Goal: Transaction & Acquisition: Purchase product/service

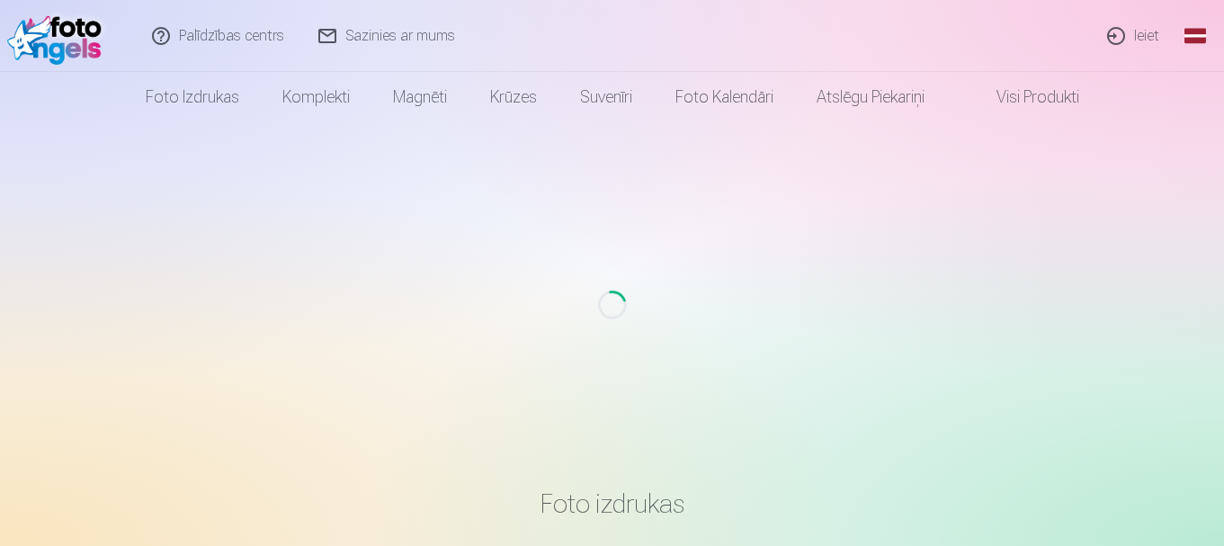
click at [1115, 27] on link "Ieiet" at bounding box center [1134, 36] width 86 height 72
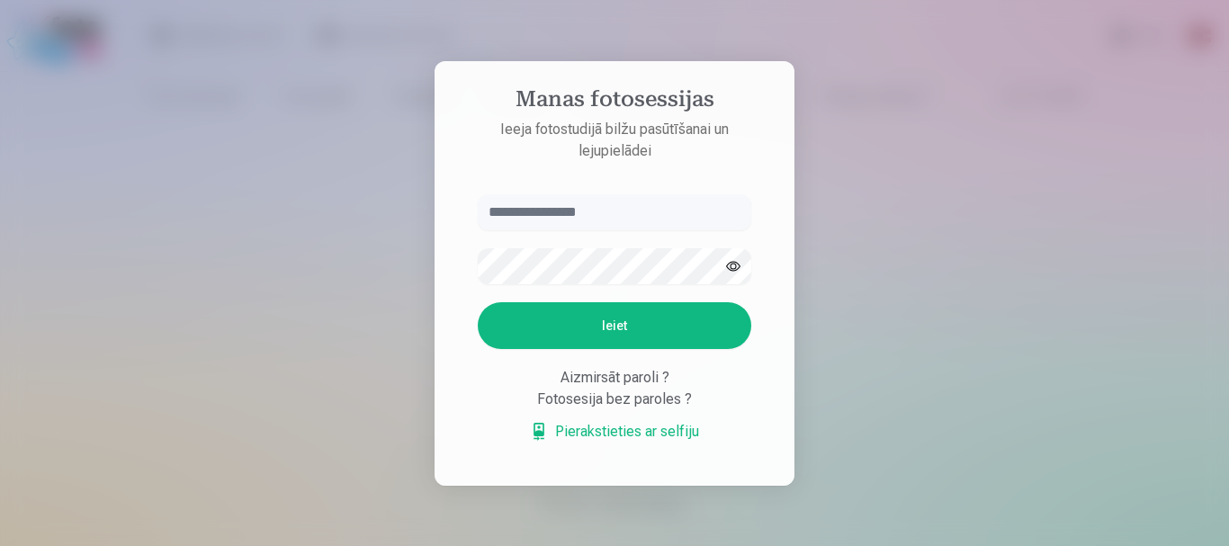
click at [594, 219] on input "text" at bounding box center [614, 212] width 273 height 36
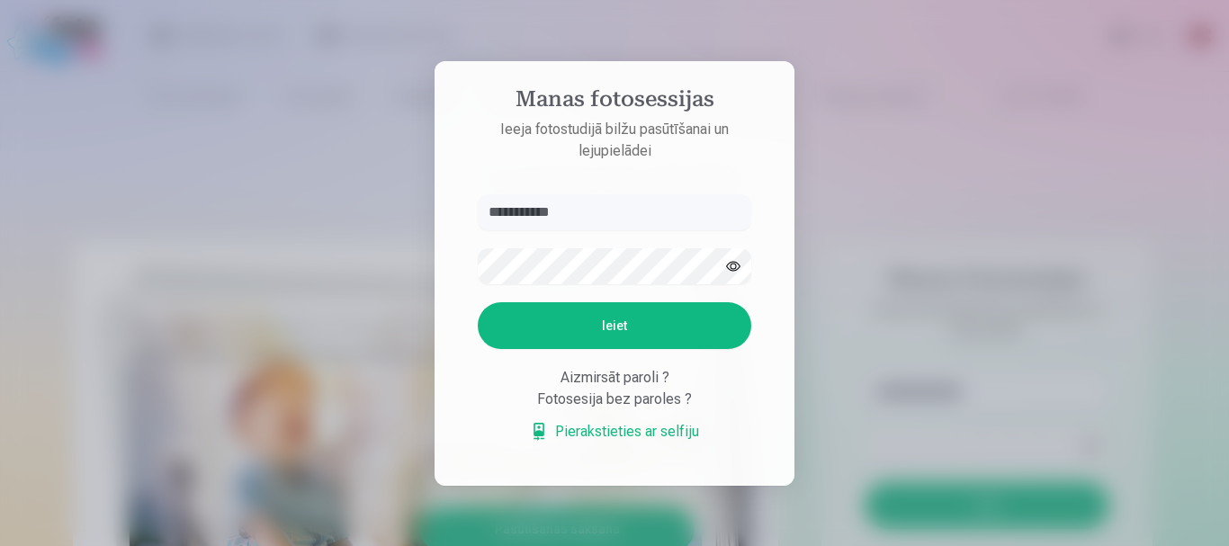
type input "**********"
click at [478, 302] on button "Ieiet" at bounding box center [614, 325] width 273 height 47
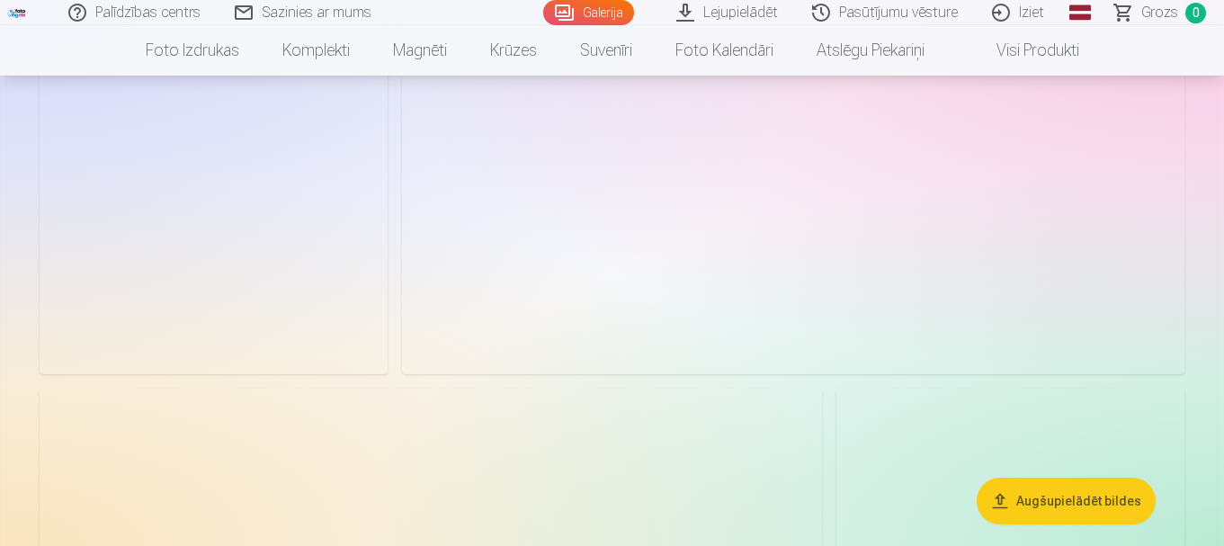
scroll to position [2159, 0]
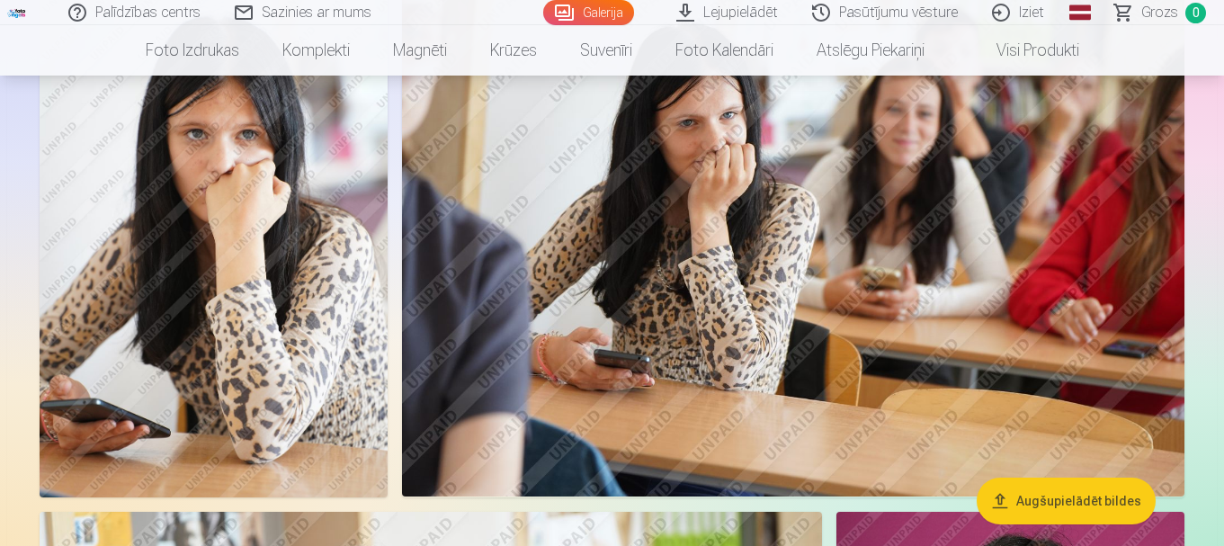
click at [677, 373] on img at bounding box center [793, 236] width 783 height 522
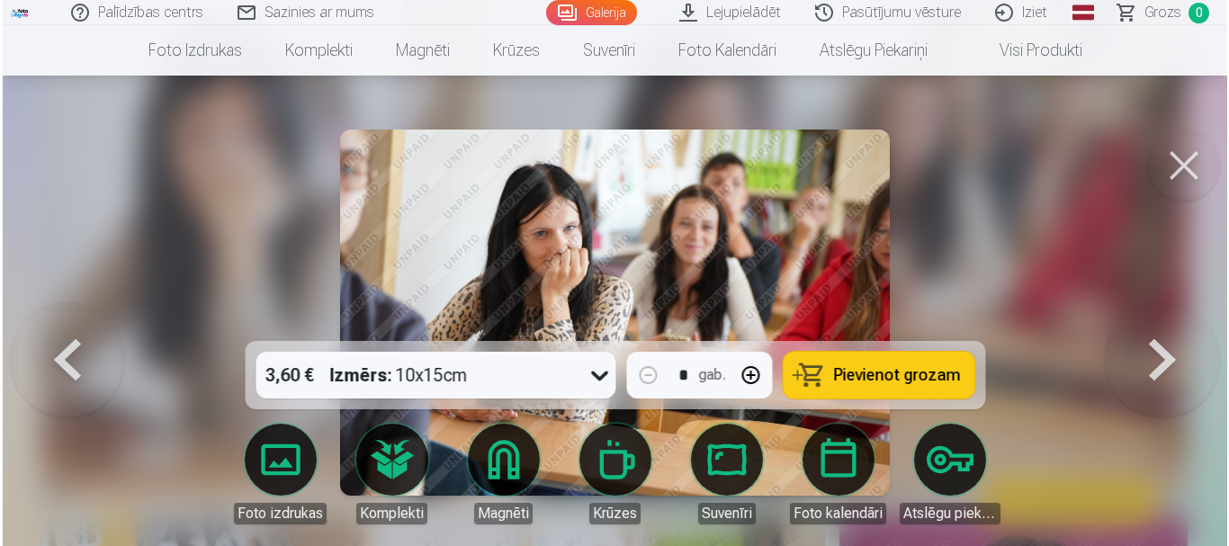
scroll to position [2167, 0]
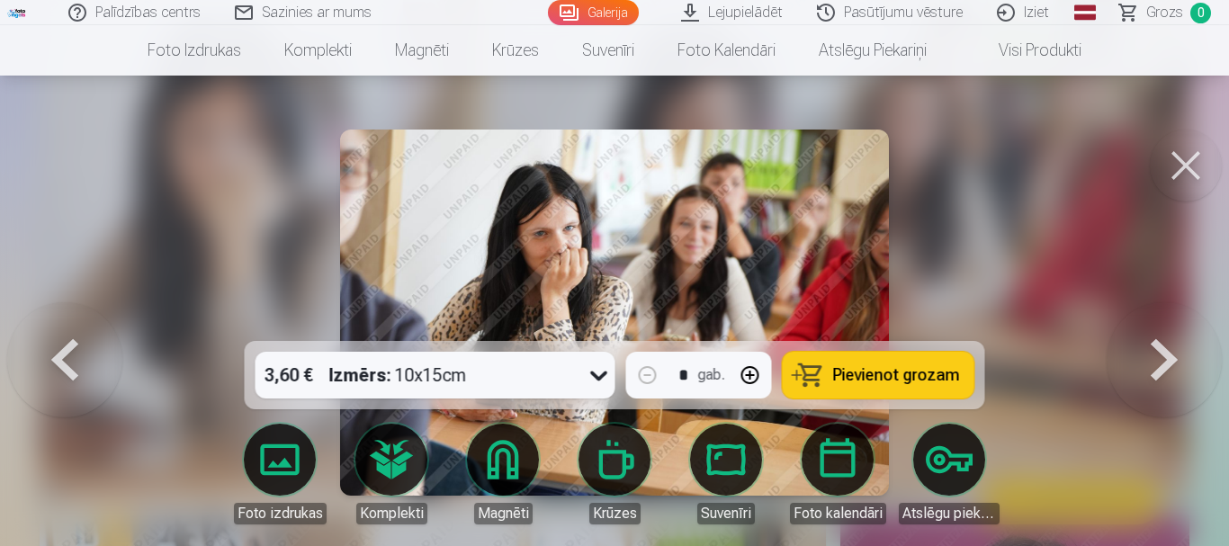
click at [676, 373] on div "* gab." at bounding box center [699, 375] width 146 height 47
click at [1176, 162] on button at bounding box center [1186, 166] width 72 height 72
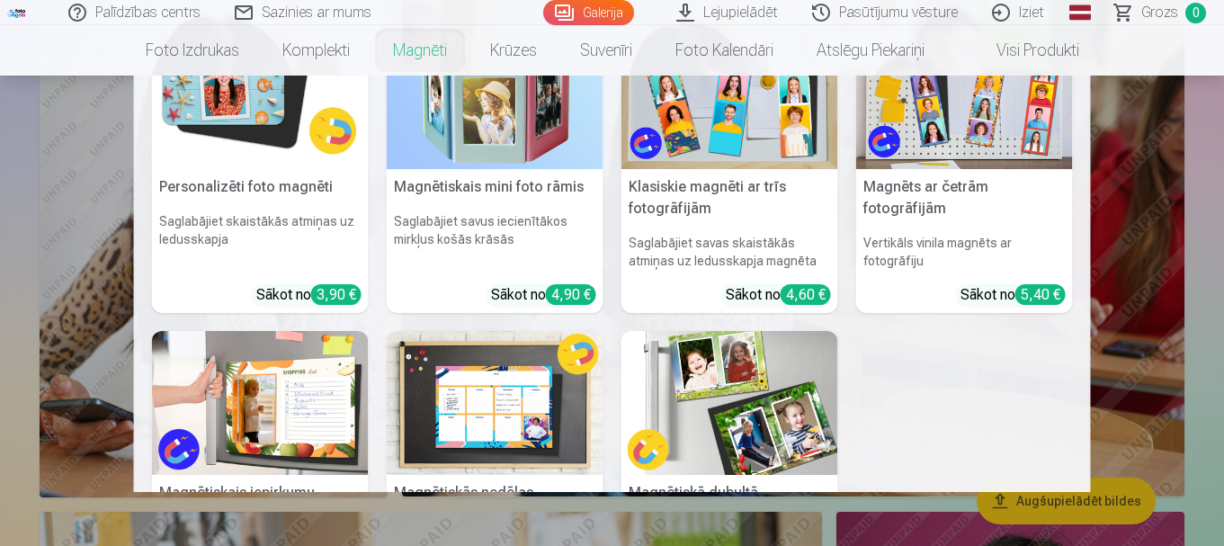
scroll to position [180, 0]
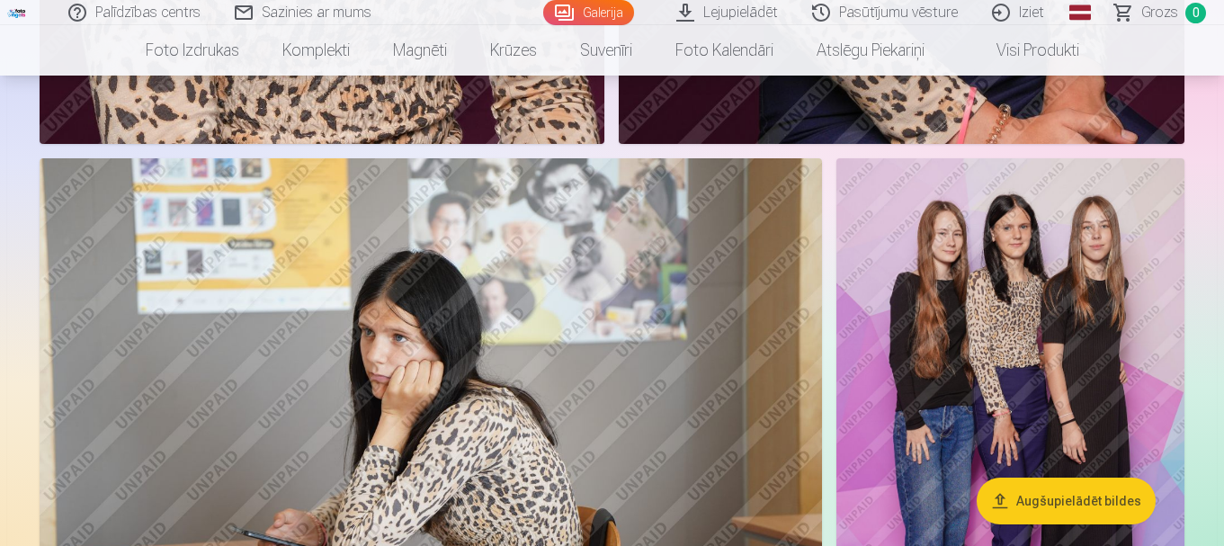
click at [1013, 291] on img at bounding box center [1011, 419] width 348 height 522
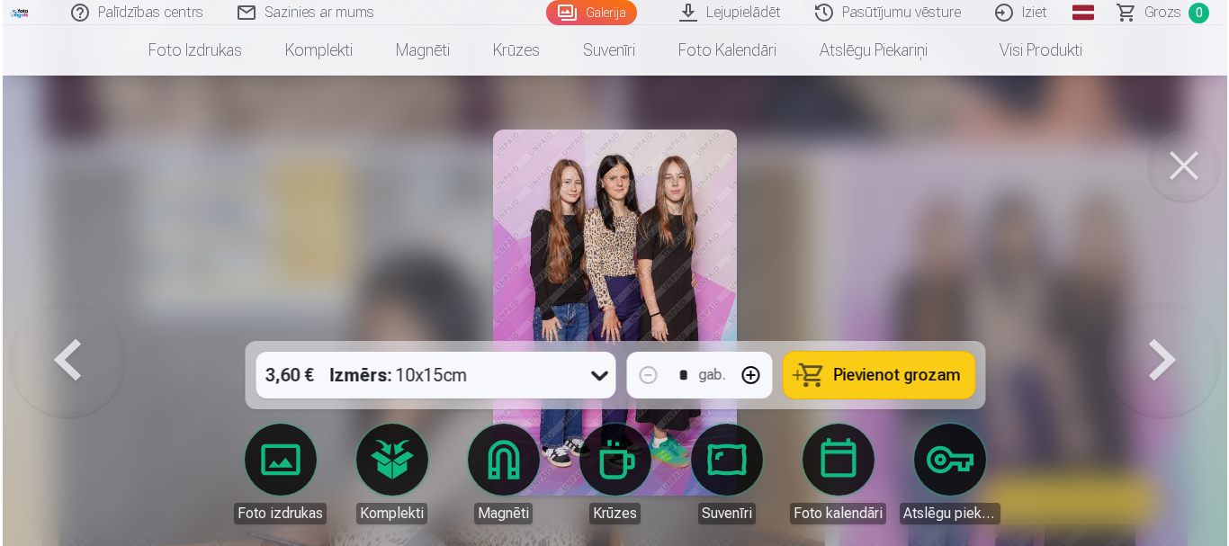
scroll to position [1441, 0]
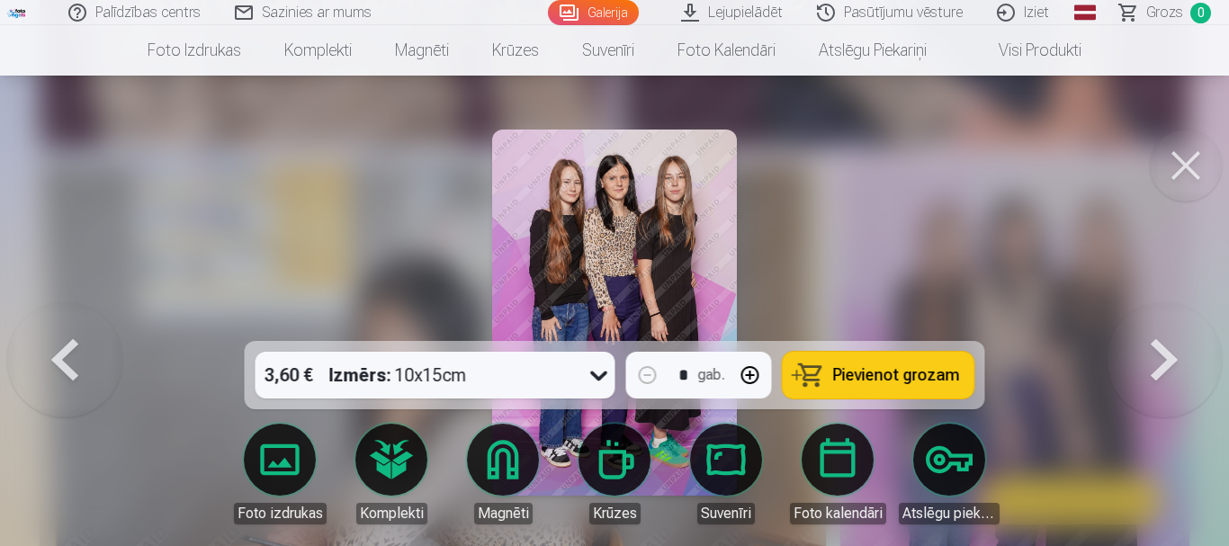
click at [644, 238] on img at bounding box center [614, 313] width 244 height 366
click at [1201, 166] on button at bounding box center [1186, 166] width 72 height 72
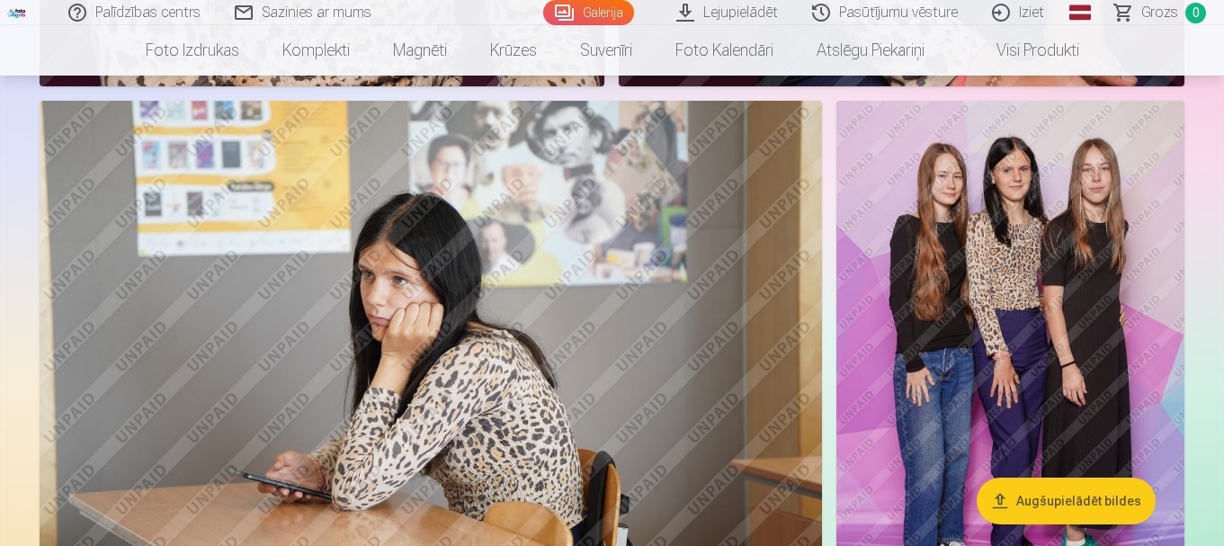
scroll to position [1529, 0]
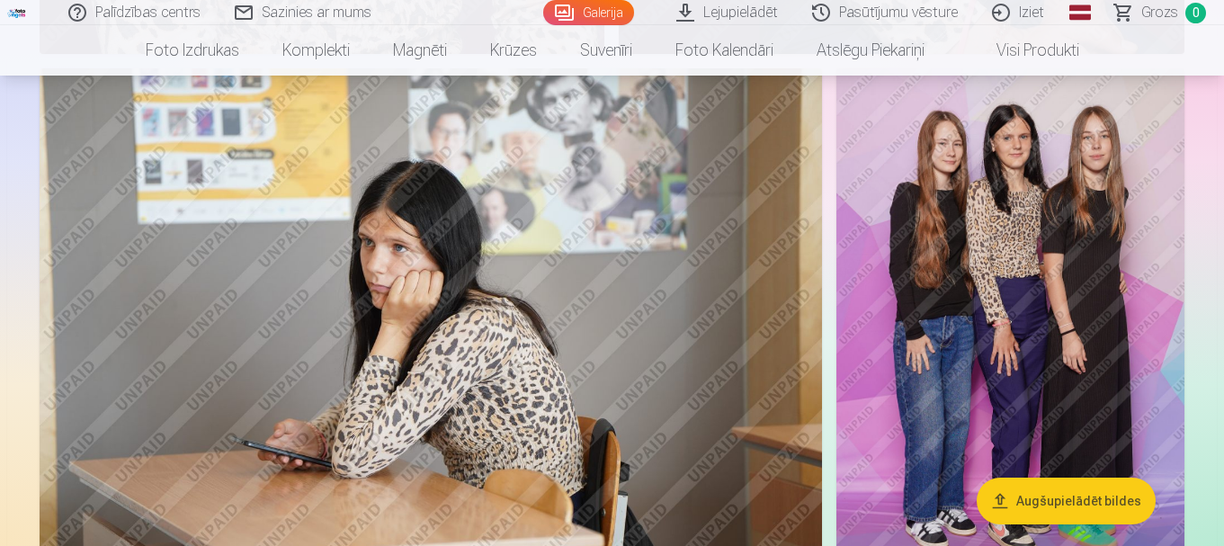
click at [1095, 227] on img at bounding box center [1011, 329] width 348 height 522
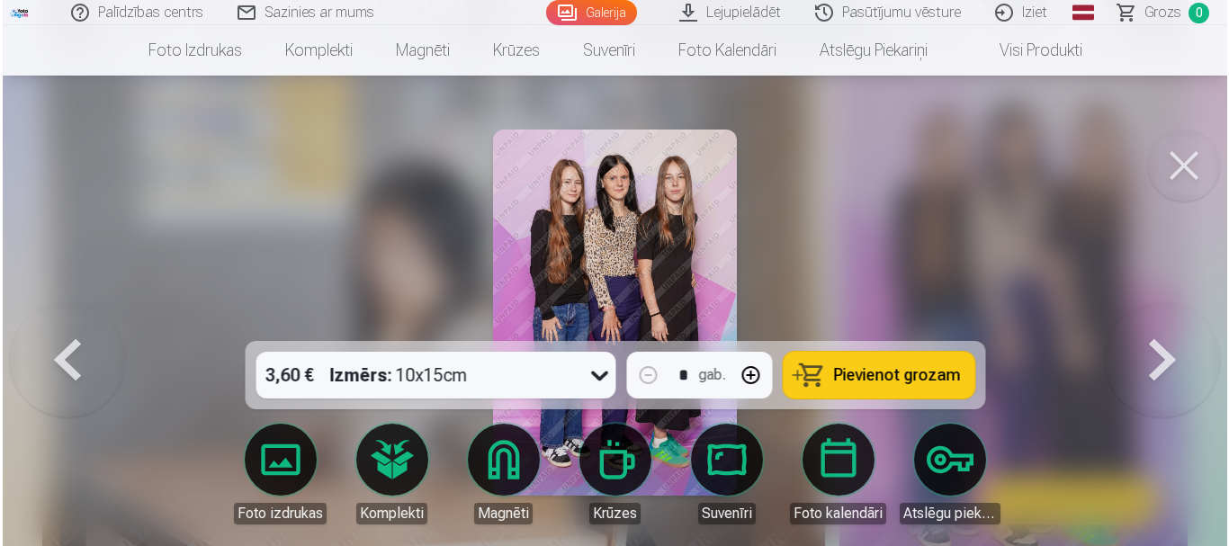
scroll to position [1530, 0]
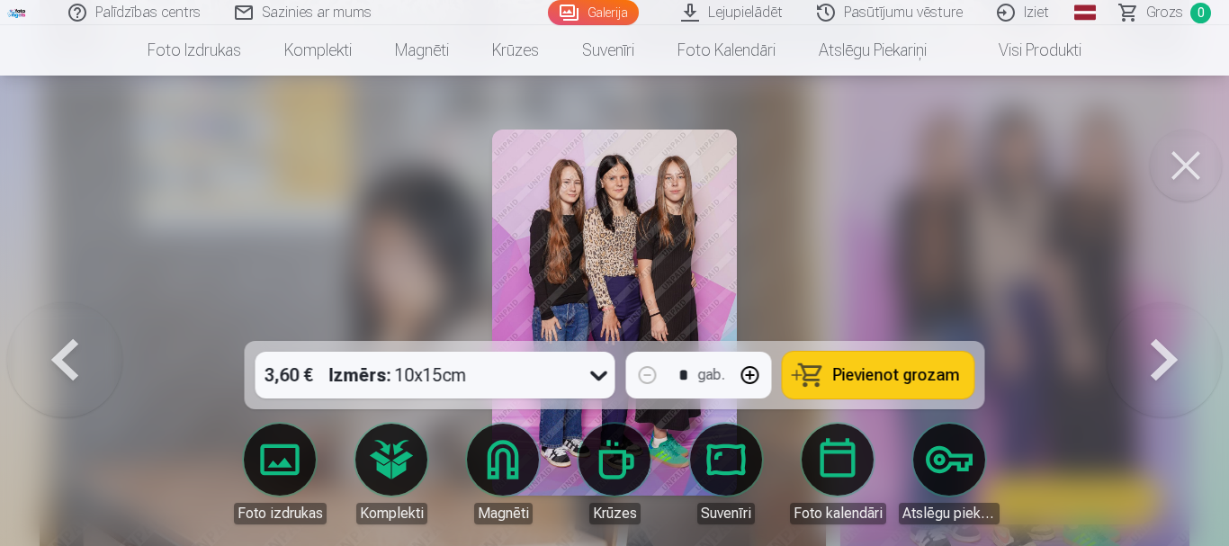
click at [1157, 162] on button at bounding box center [1186, 166] width 72 height 72
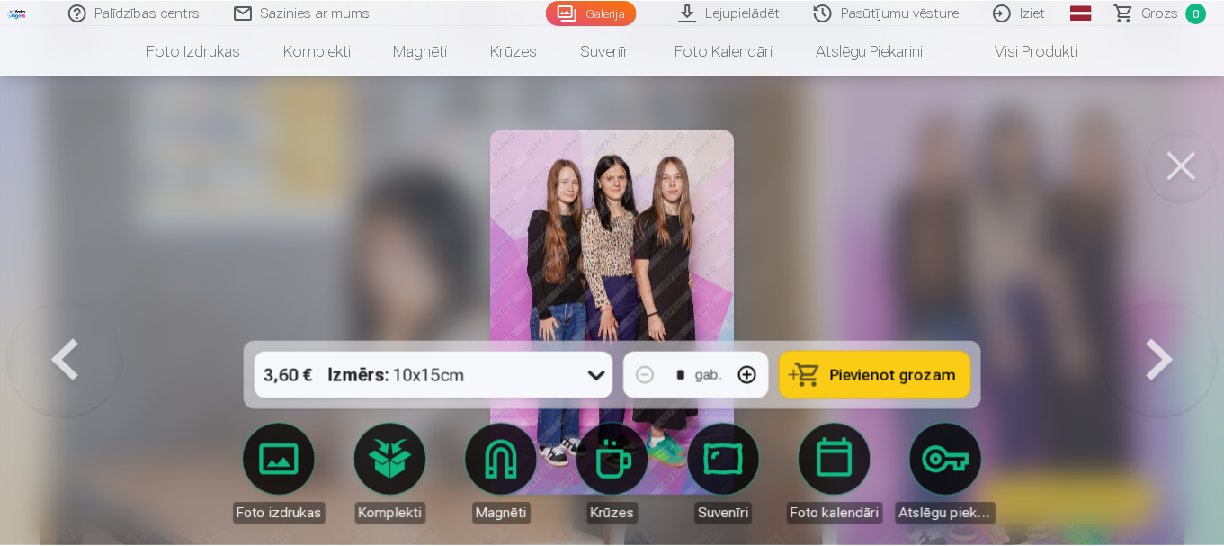
scroll to position [1528, 0]
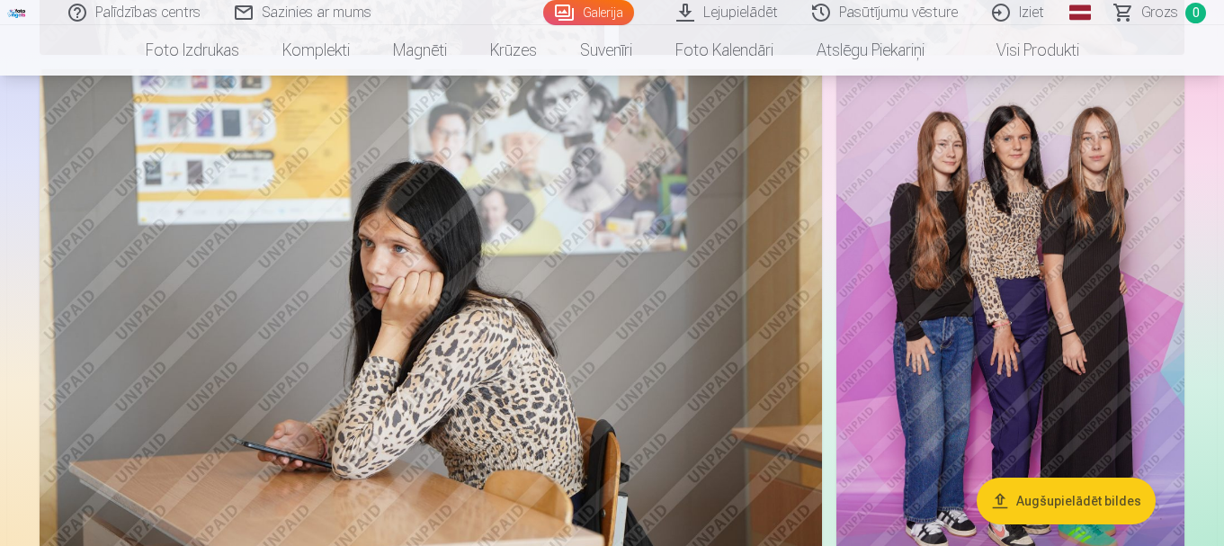
click at [1009, 59] on link "Visi produkti" at bounding box center [1023, 50] width 155 height 50
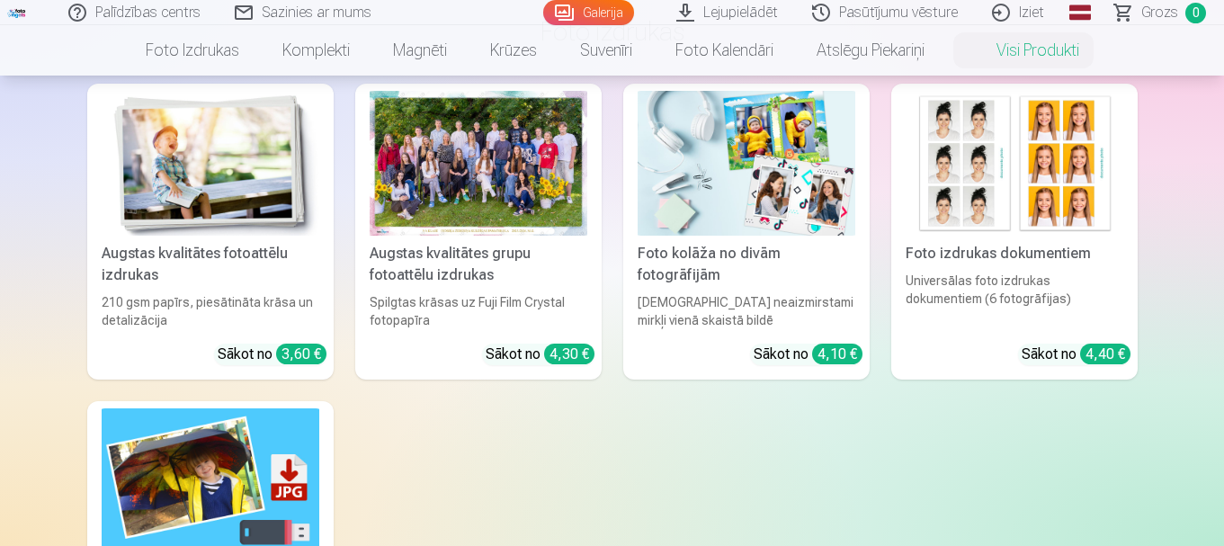
scroll to position [180, 0]
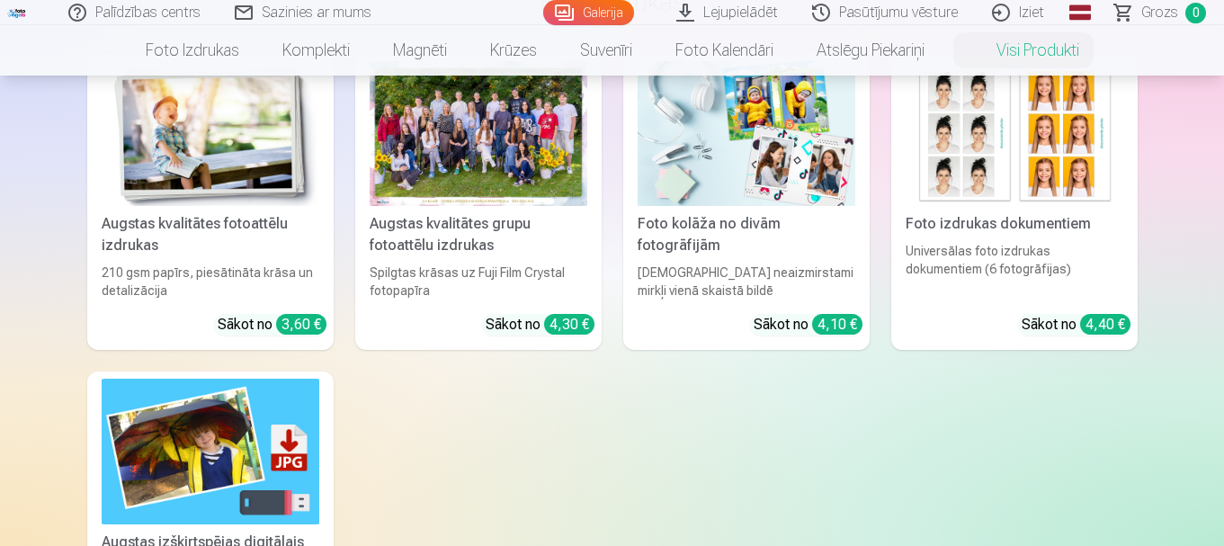
click at [489, 179] on div at bounding box center [479, 133] width 218 height 145
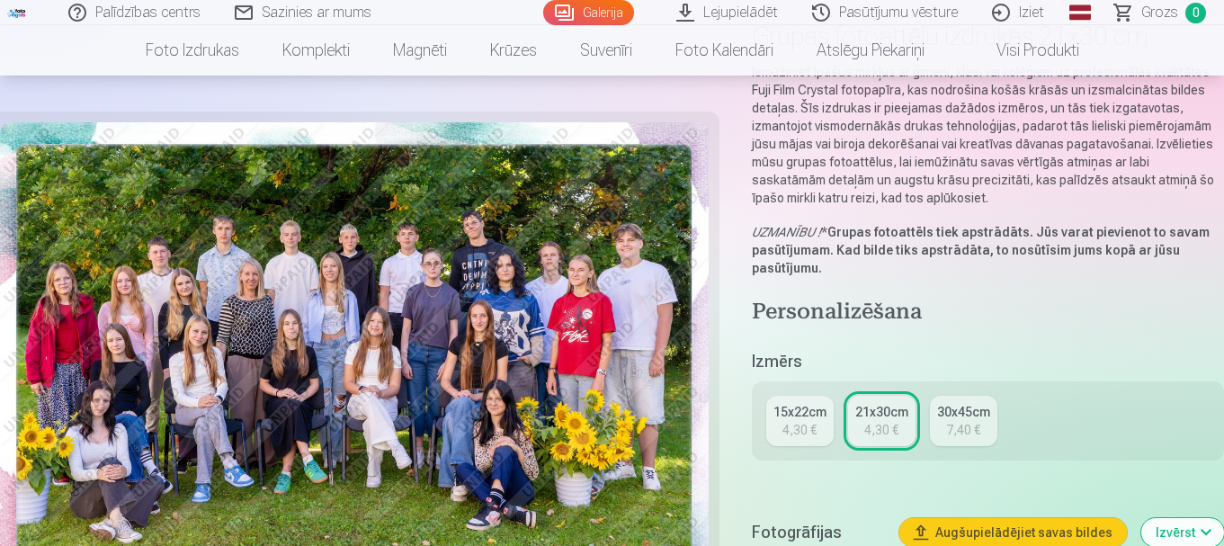
scroll to position [180, 0]
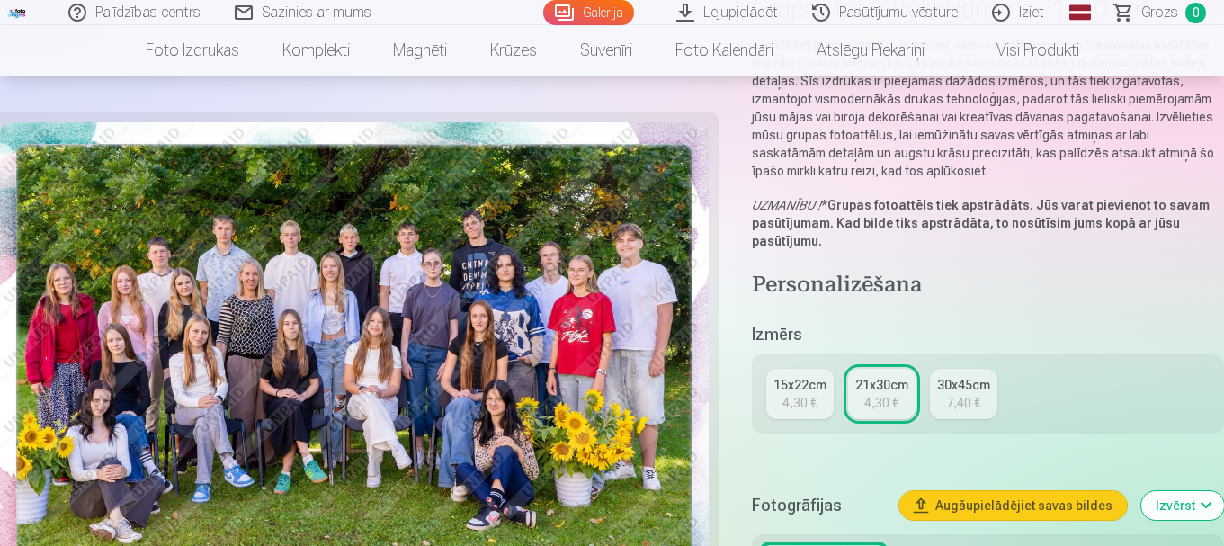
click at [526, 381] on img at bounding box center [354, 358] width 709 height 473
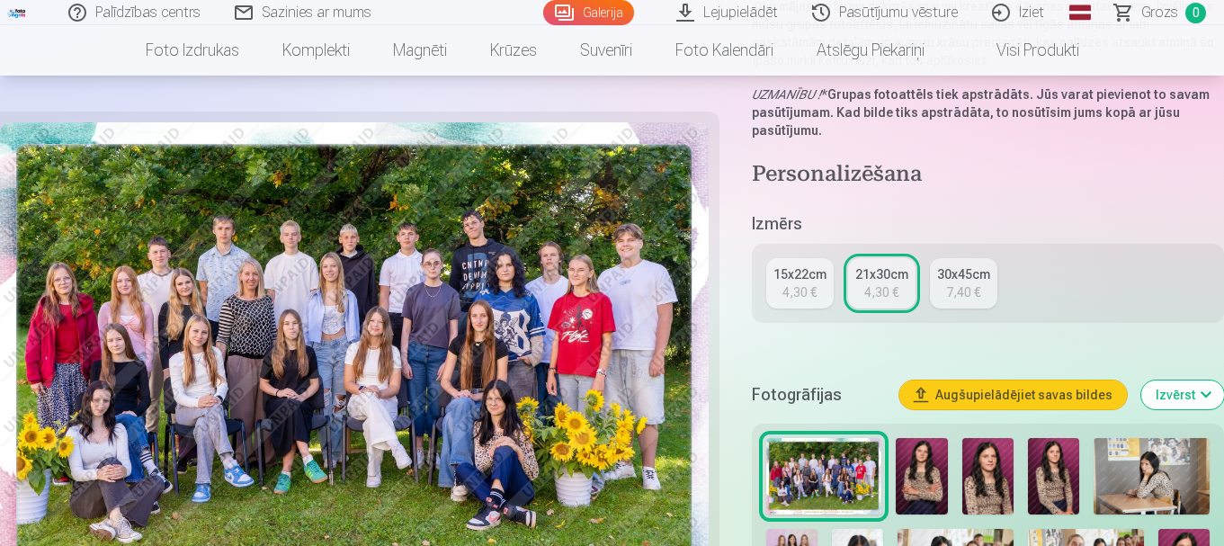
scroll to position [450, 0]
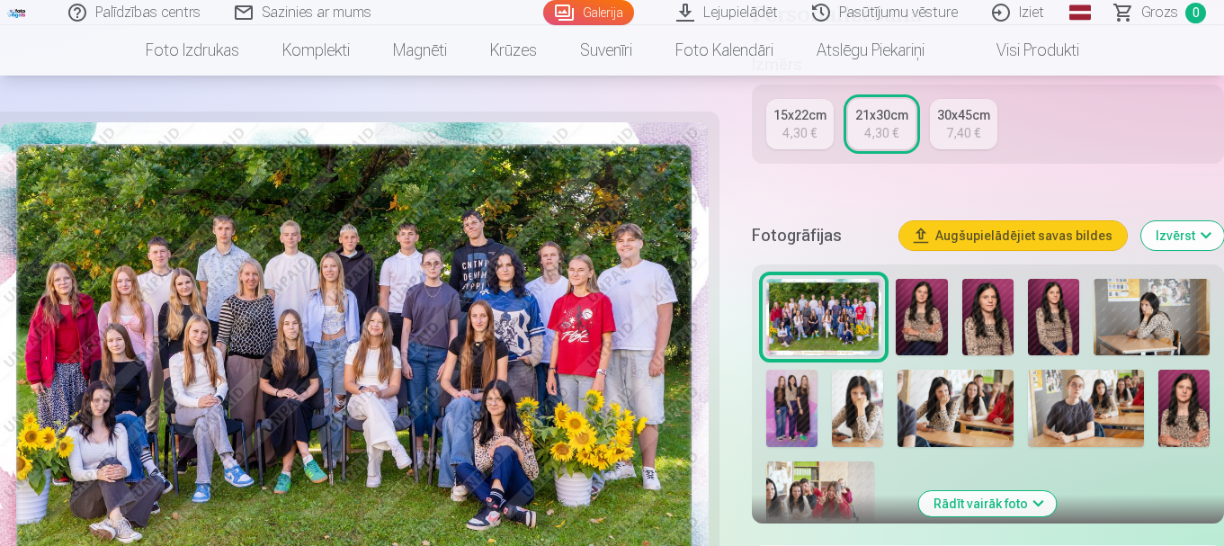
drag, startPoint x: 558, startPoint y: 337, endPoint x: 593, endPoint y: 349, distance: 37.0
click at [559, 337] on img at bounding box center [354, 358] width 709 height 473
click at [598, 349] on img at bounding box center [354, 358] width 709 height 473
click at [932, 307] on img at bounding box center [921, 317] width 51 height 77
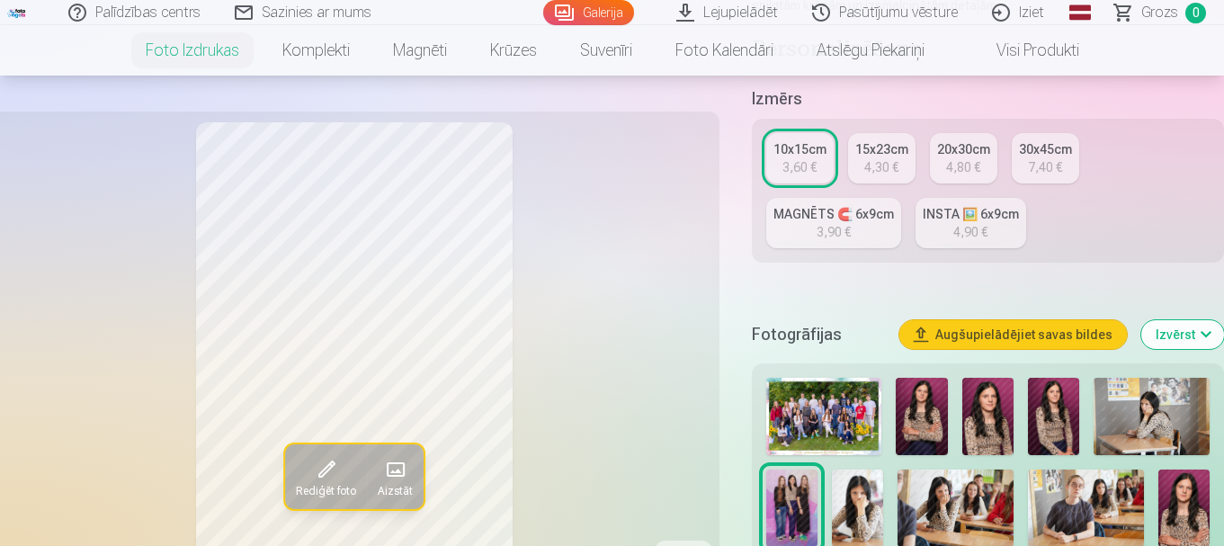
scroll to position [450, 0]
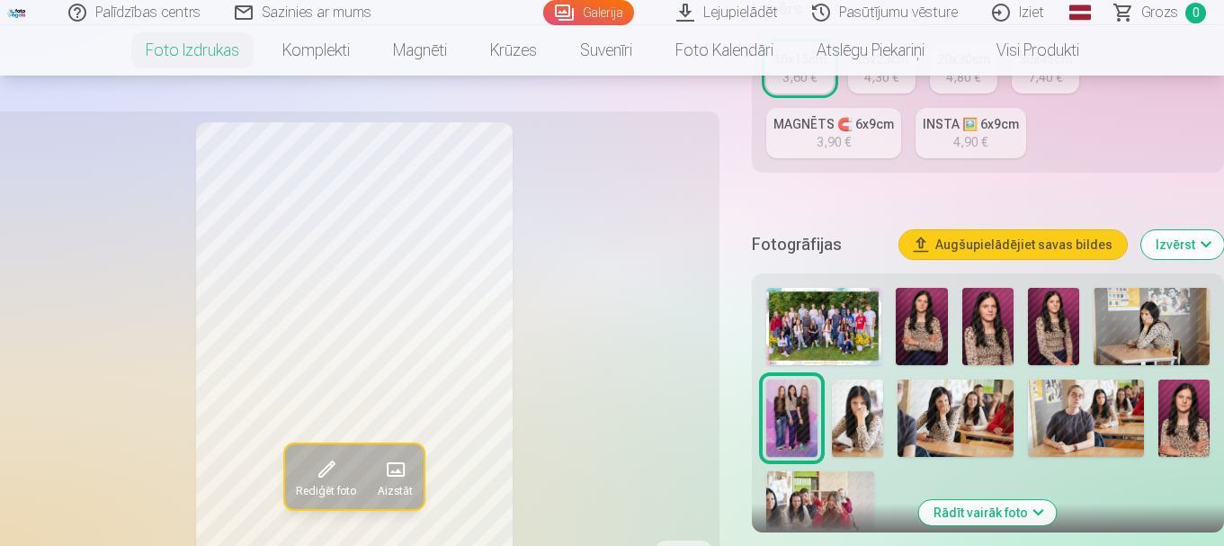
click at [882, 428] on img at bounding box center [857, 418] width 51 height 77
